Goal: Task Accomplishment & Management: Manage account settings

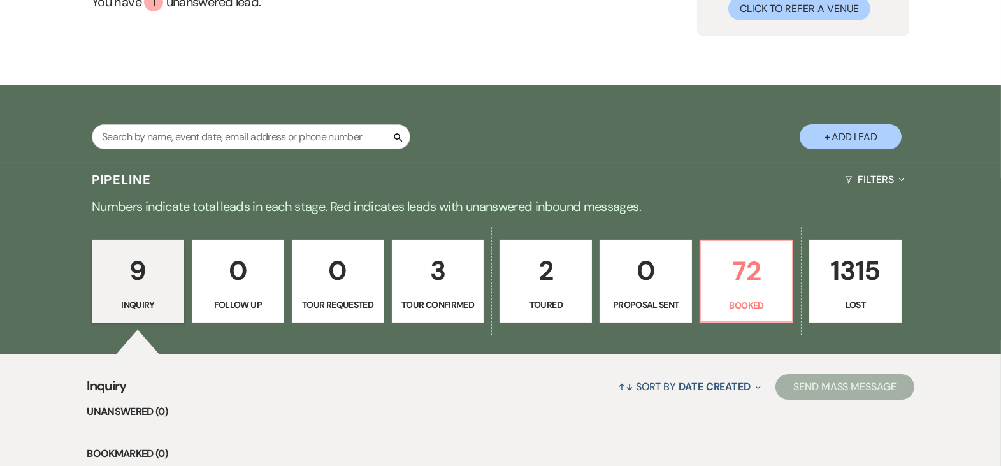
scroll to position [208, 0]
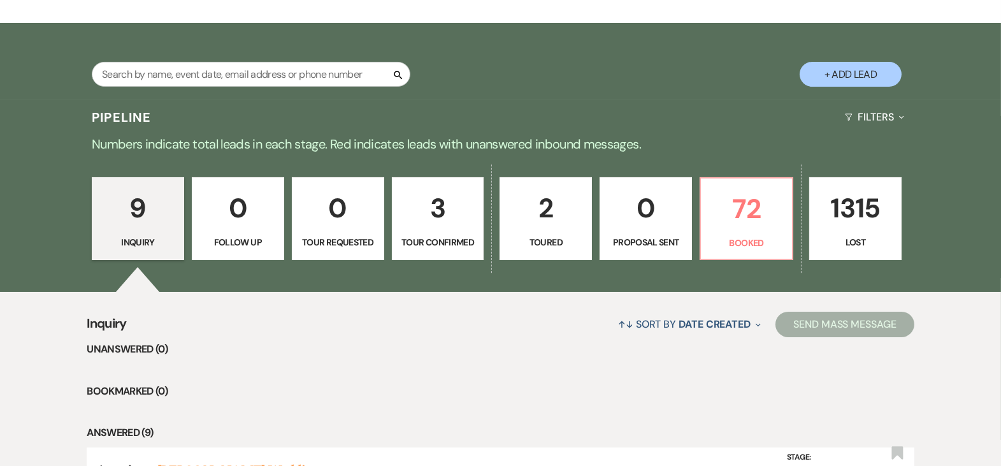
click at [437, 232] on link "3 Tour Confirmed" at bounding box center [438, 218] width 92 height 83
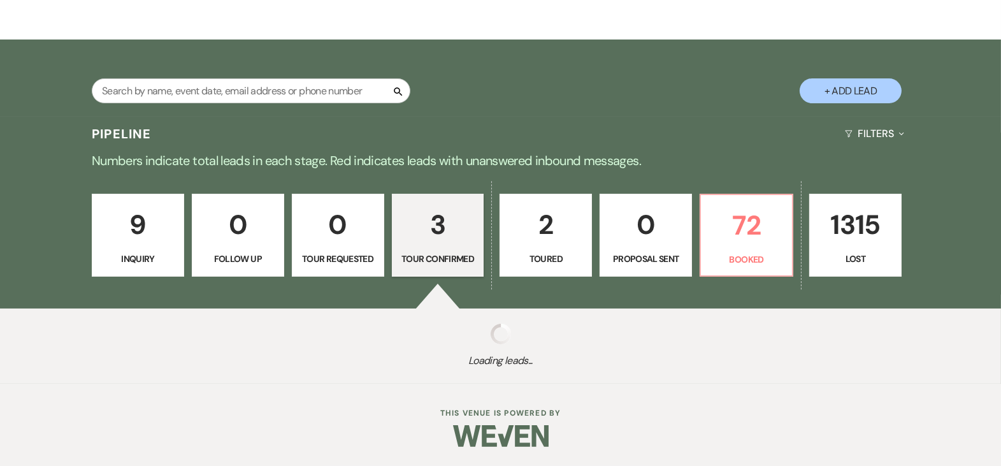
select select "4"
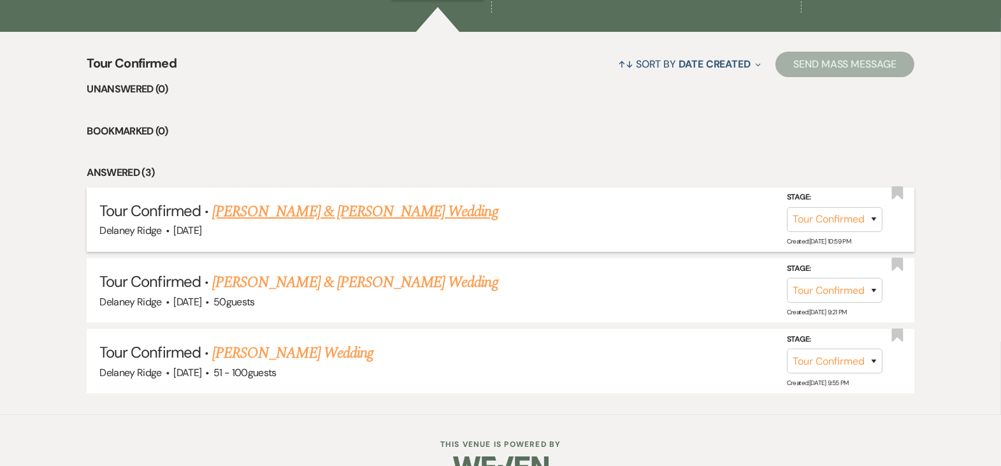
scroll to position [497, 0]
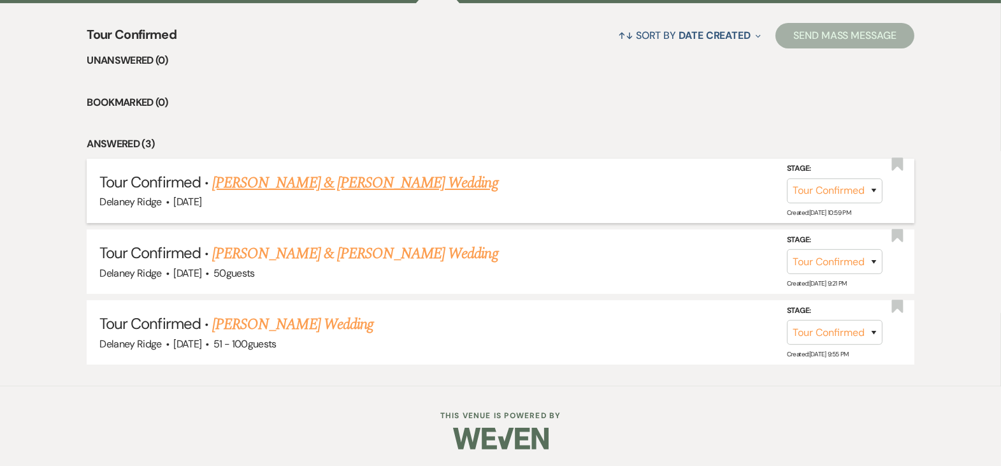
click at [404, 175] on link "[PERSON_NAME] & [PERSON_NAME] Wedding" at bounding box center [354, 182] width 285 height 23
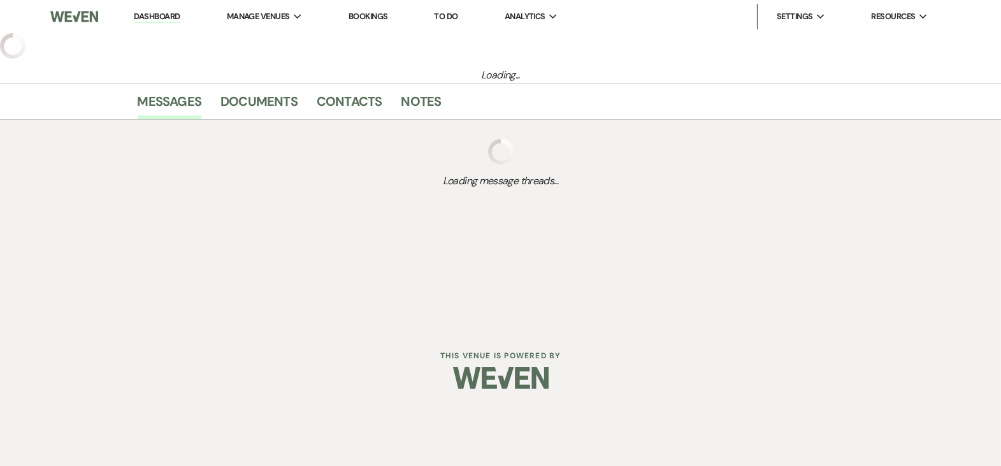
select select "4"
select select "5"
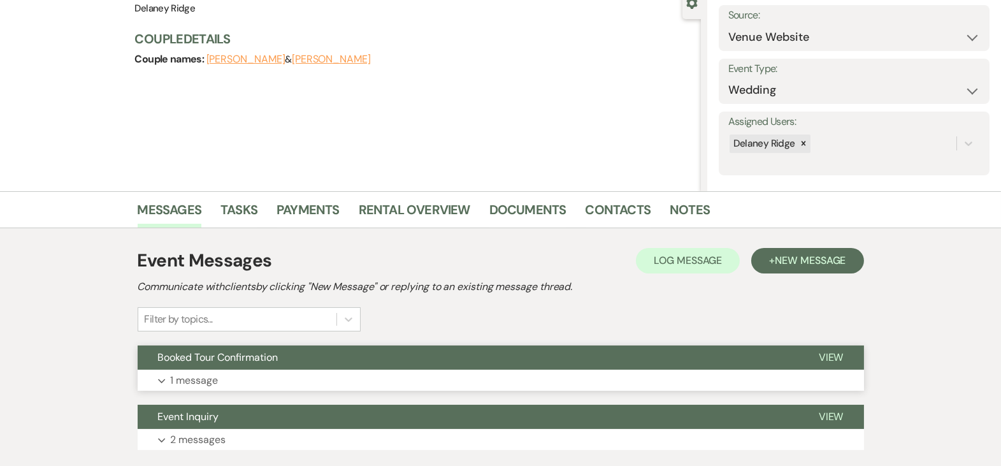
scroll to position [213, 0]
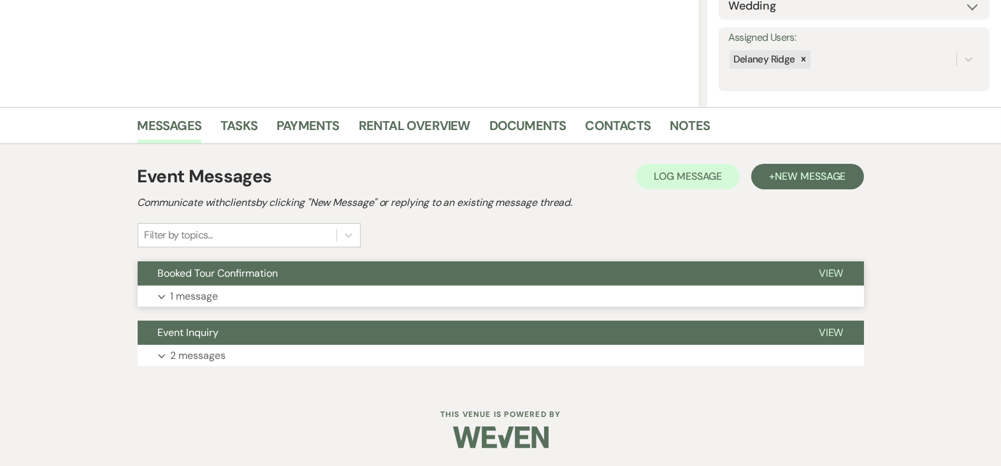
click at [373, 278] on button "Booked Tour Confirmation" at bounding box center [468, 273] width 660 height 24
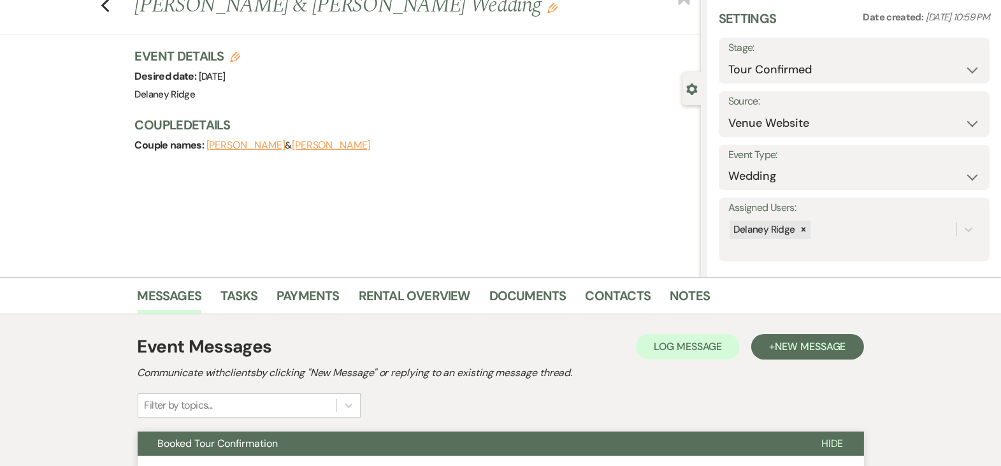
scroll to position [0, 0]
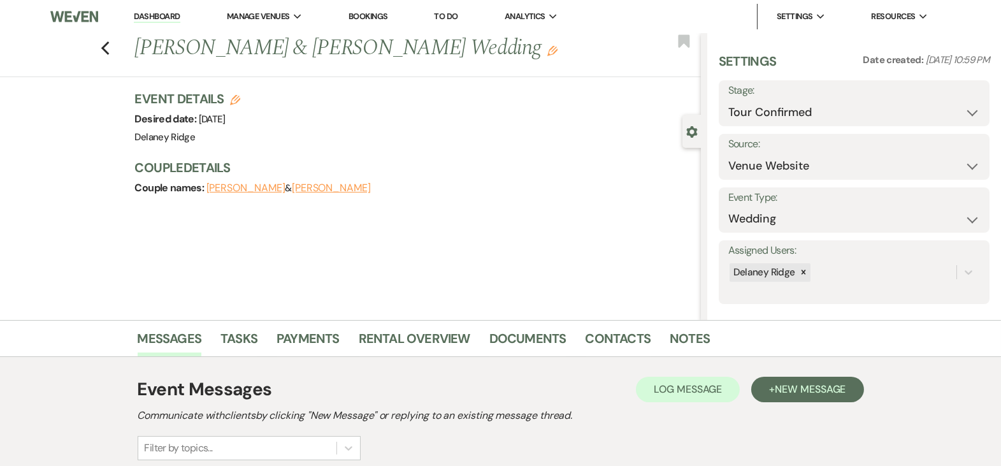
click at [159, 3] on nav "Dashboard Manage Venues Expand Delaney Ridge Bookings To Do Analytics Expand De…" at bounding box center [500, 16] width 1001 height 33
click at [159, 15] on link "Dashboard" at bounding box center [157, 17] width 46 height 12
